Goal: Check status: Check status

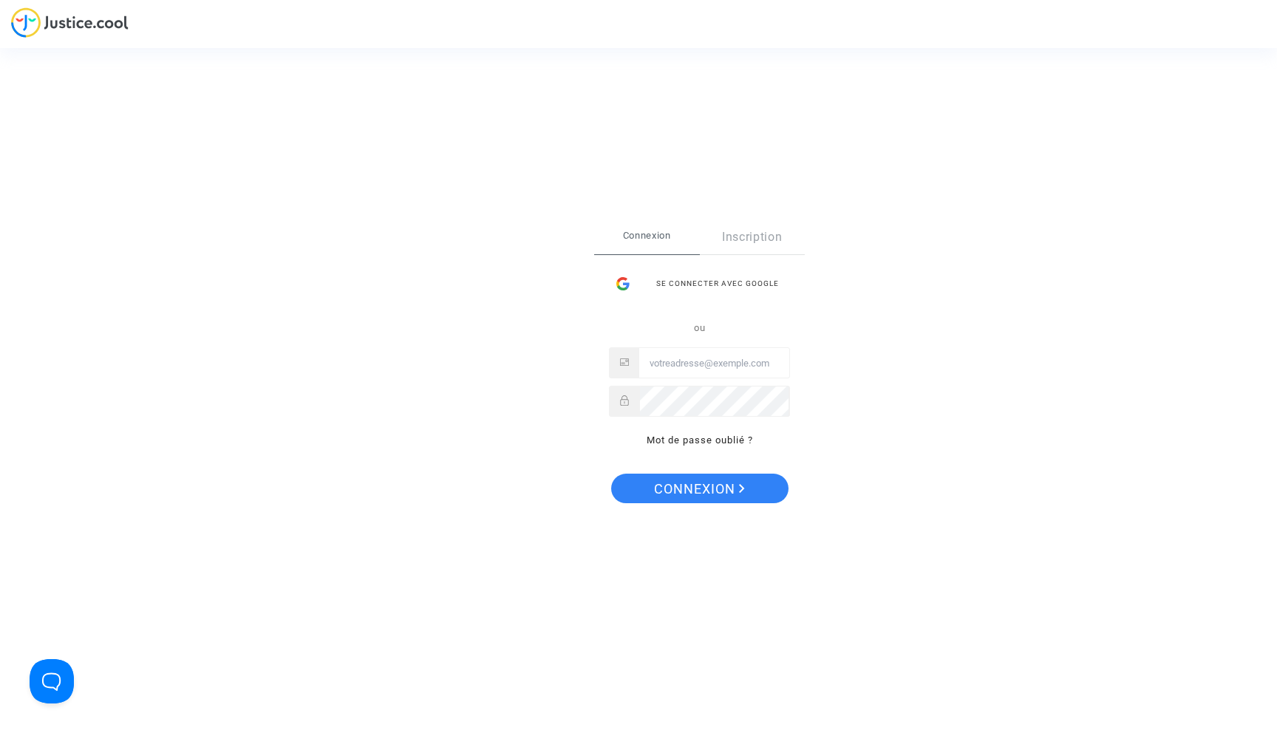
type input "abdel9malek@gmail.com"
click at [712, 500] on span "Connexion" at bounding box center [699, 489] width 91 height 31
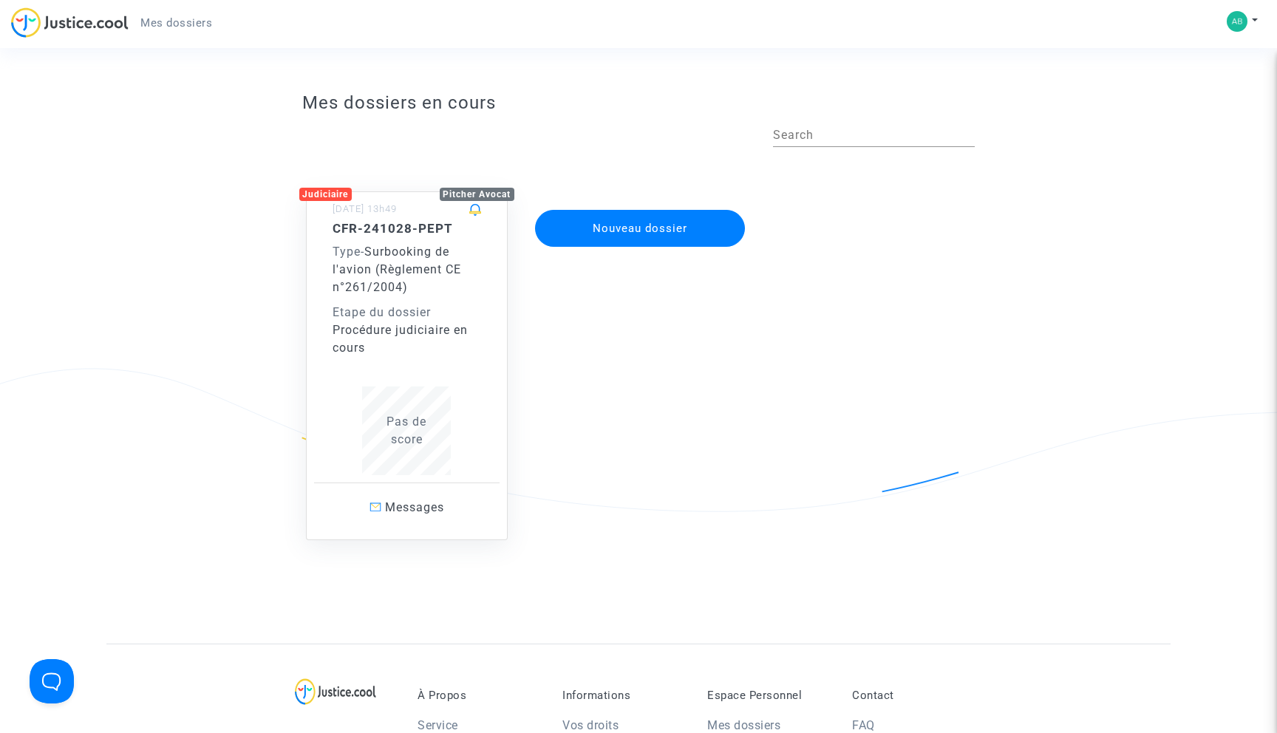
click at [475, 379] on div "CFR-241028-PEPT Type - Surbooking de l'avion (Règlement CE n°261/2004) Etape du…" at bounding box center [407, 348] width 149 height 254
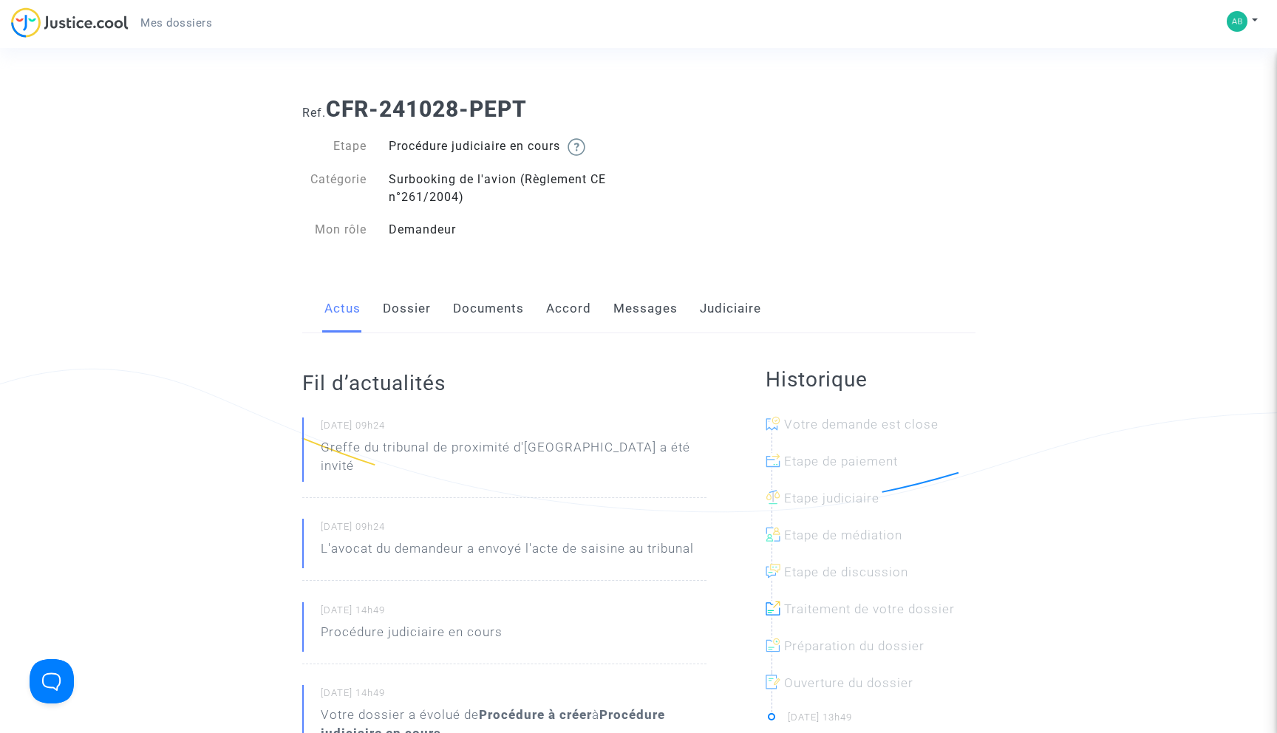
click at [637, 293] on link "Messages" at bounding box center [645, 309] width 64 height 49
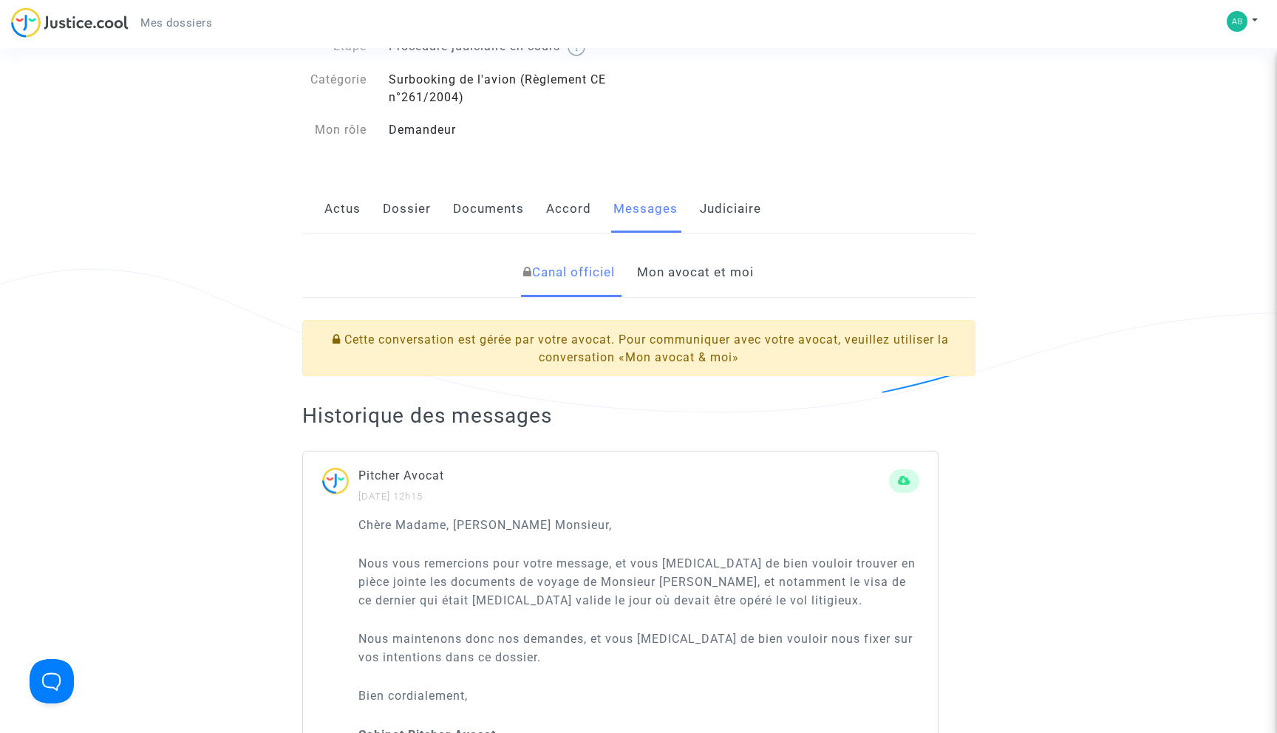
scroll to position [97, 0]
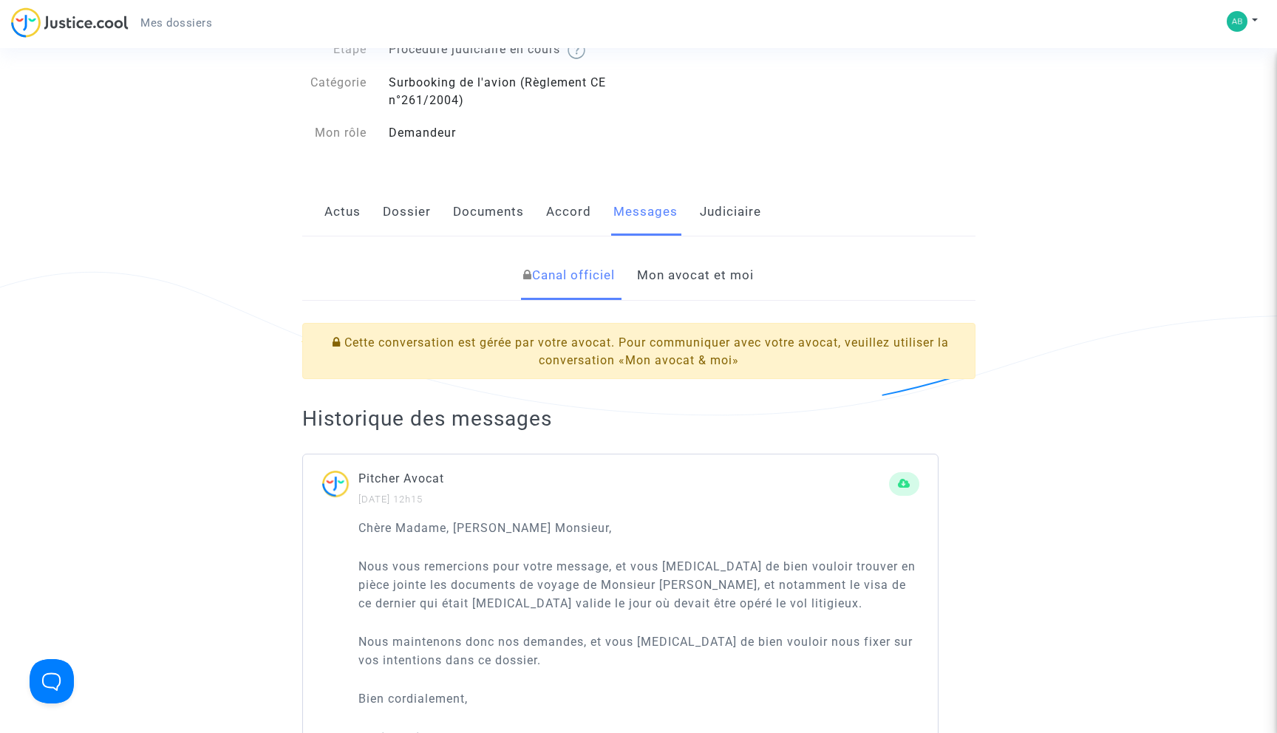
click at [674, 278] on link "Mon avocat et moi" at bounding box center [695, 275] width 117 height 49
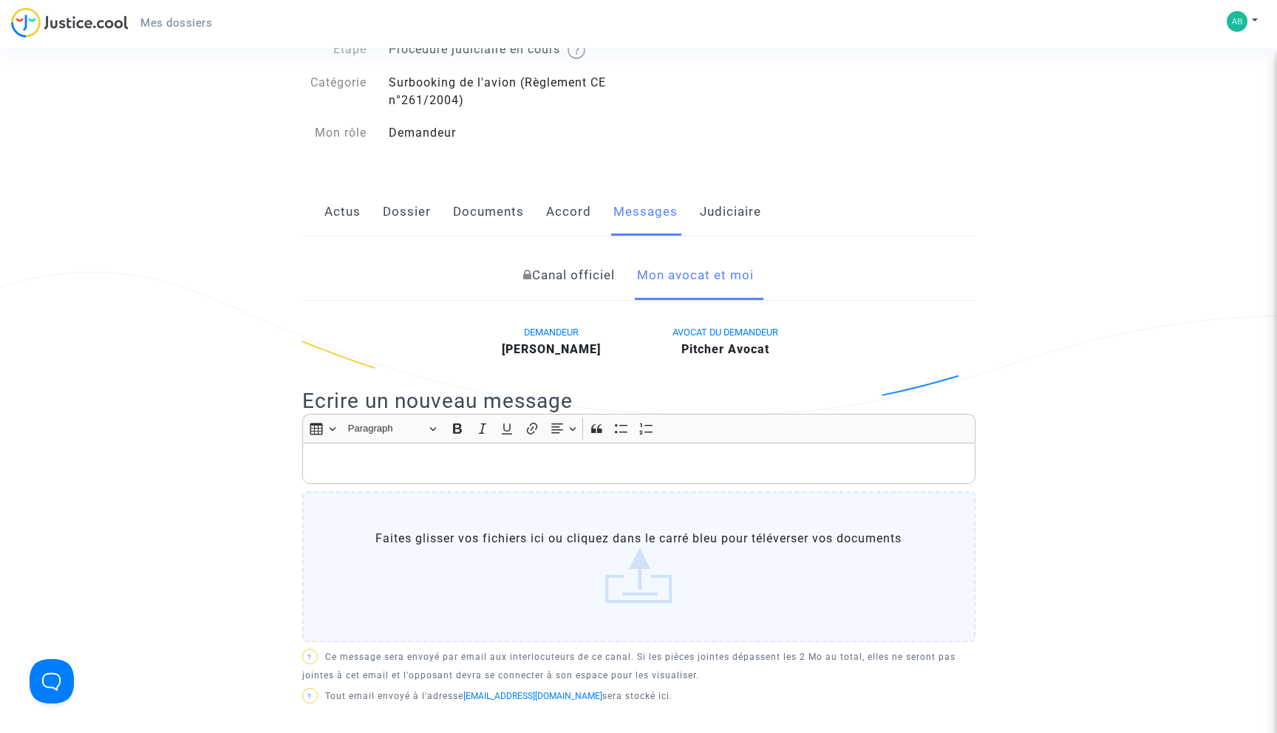
scroll to position [33, 0]
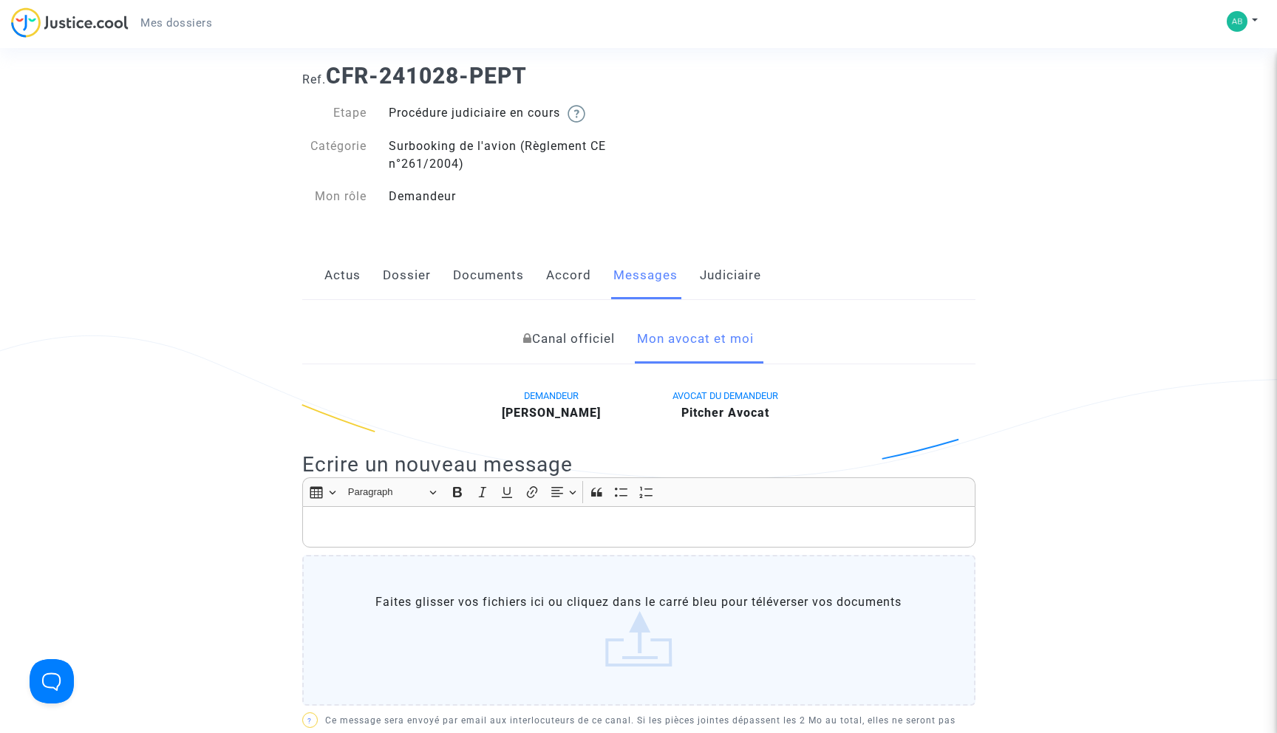
click at [487, 271] on link "Documents" at bounding box center [488, 275] width 71 height 49
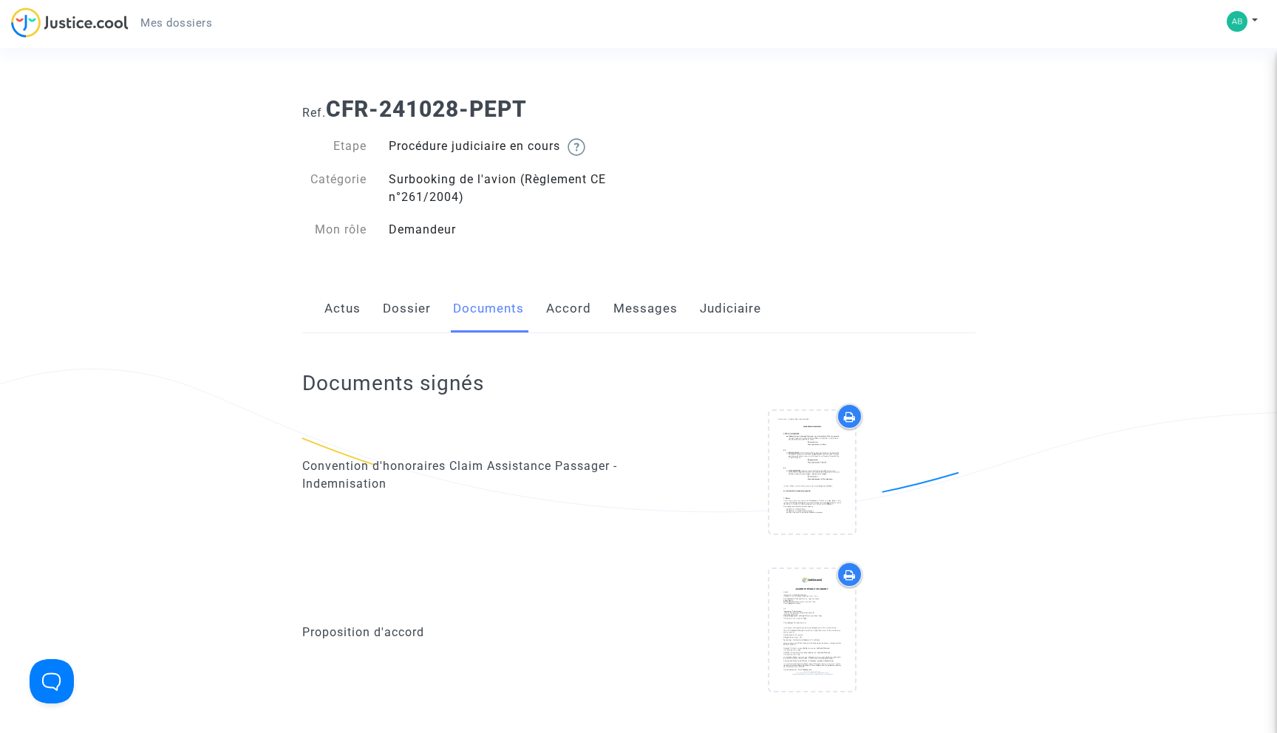
click at [409, 302] on link "Dossier" at bounding box center [407, 309] width 48 height 49
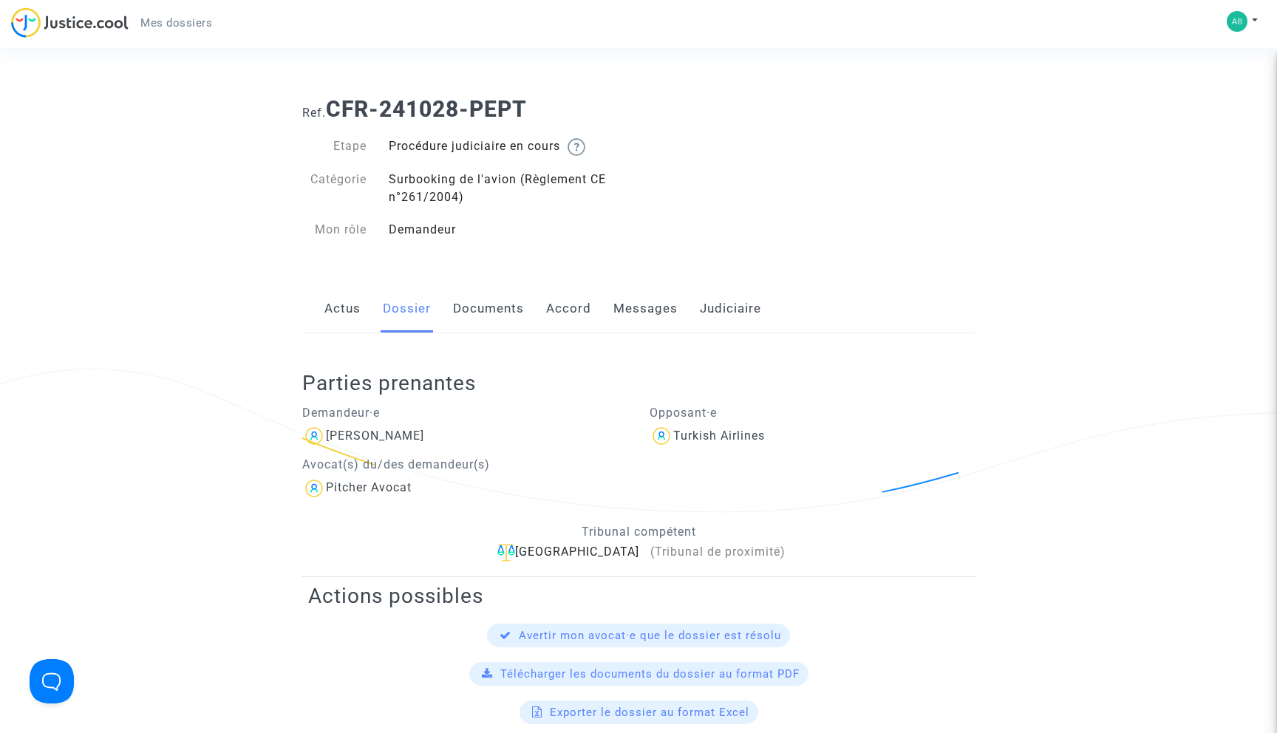
click at [322, 310] on div "Actus Dossier Documents Accord Messages Judiciaire" at bounding box center [638, 310] width 673 height 50
click at [337, 307] on link "Actus" at bounding box center [342, 309] width 36 height 49
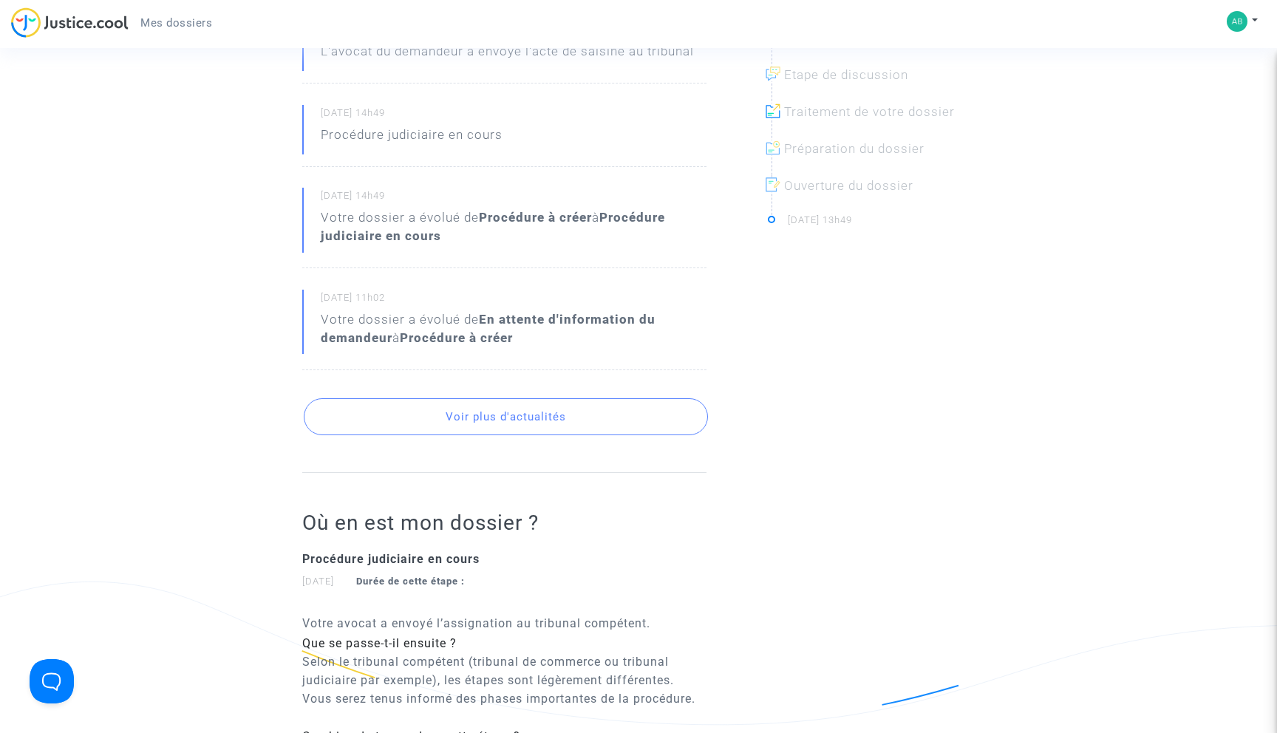
scroll to position [512, 0]
